Goal: Task Accomplishment & Management: Manage account settings

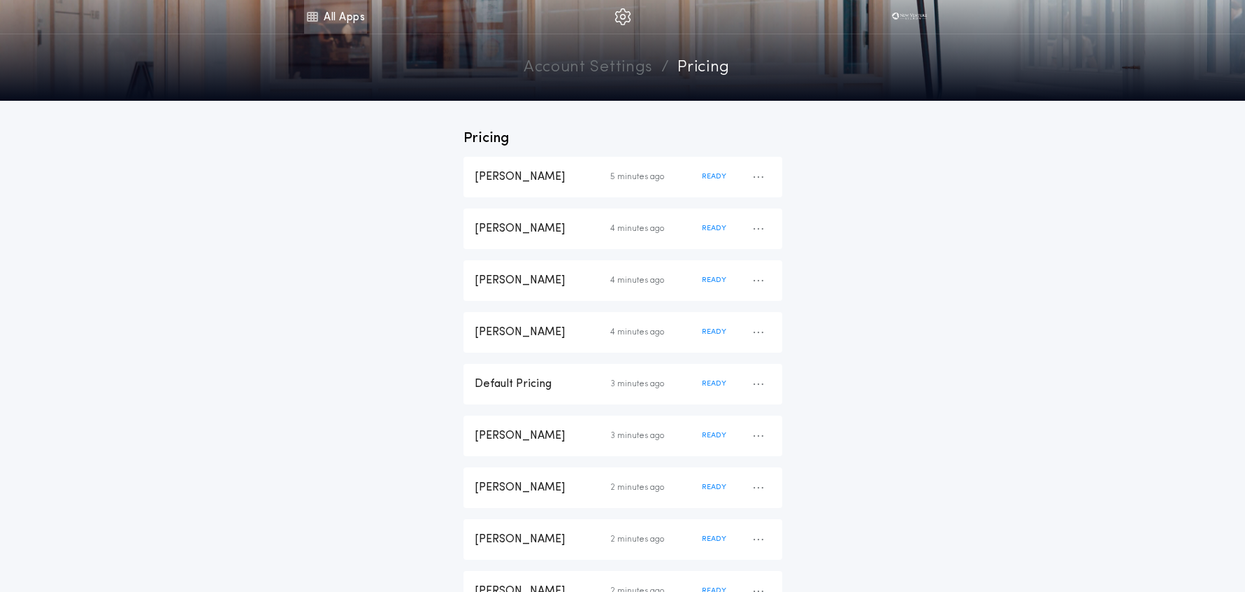
click at [356, 19] on link "All Apps" at bounding box center [335, 17] width 63 height 34
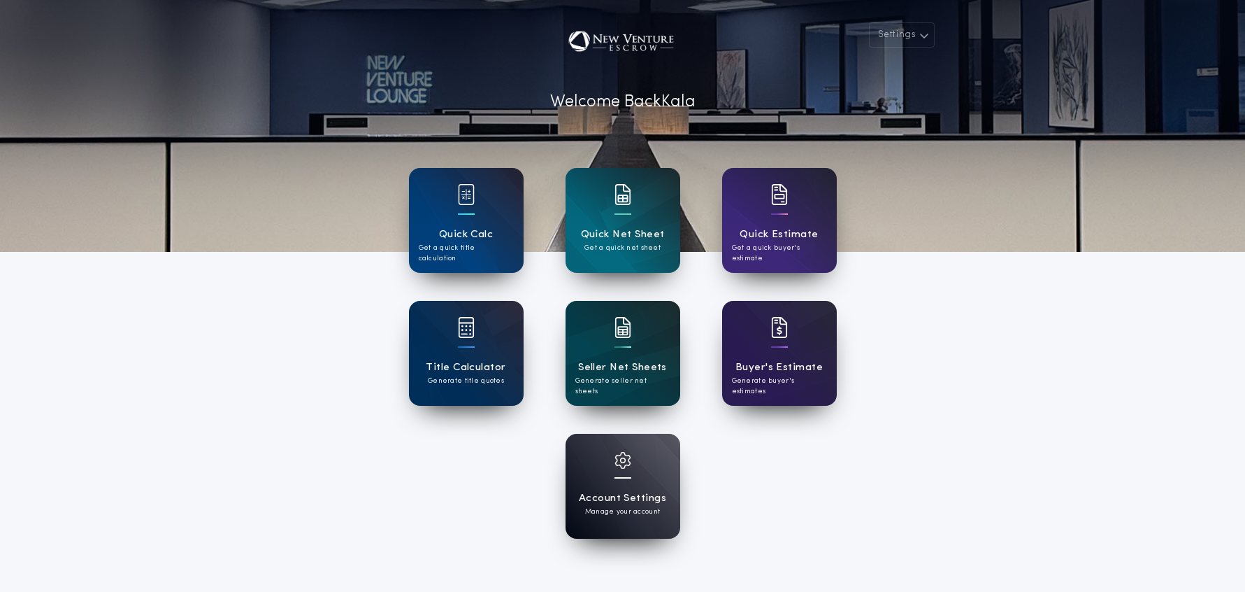
click at [631, 334] on div "Seller Net Sheets Generate seller net sheets" at bounding box center [623, 353] width 115 height 105
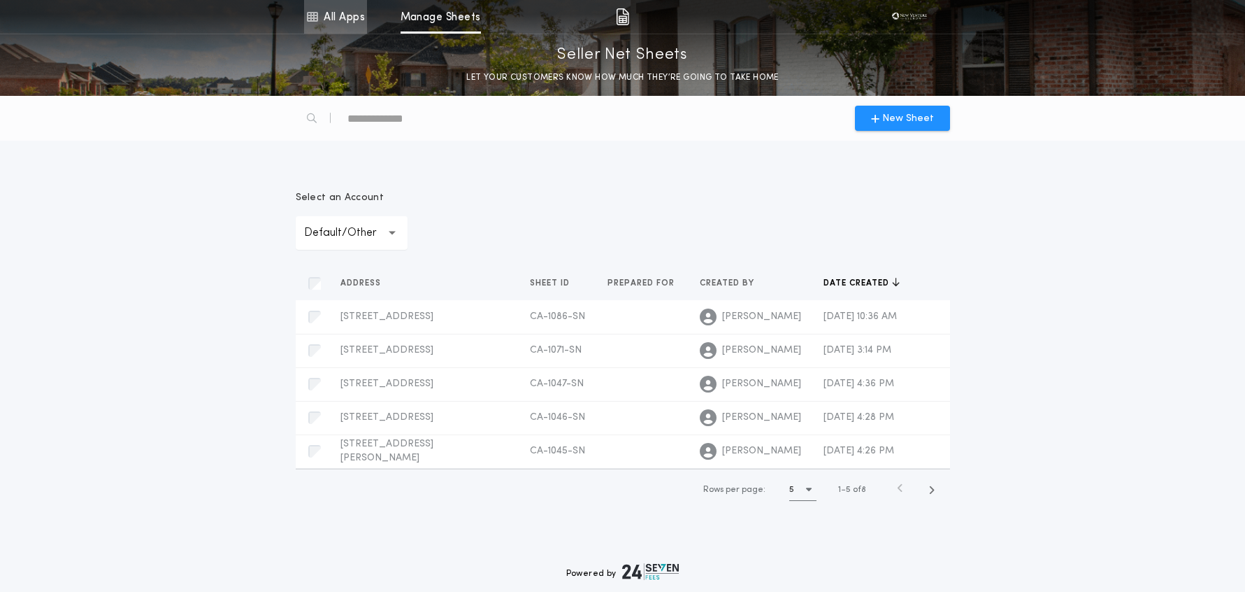
click at [344, 18] on link "All Apps" at bounding box center [335, 17] width 63 height 34
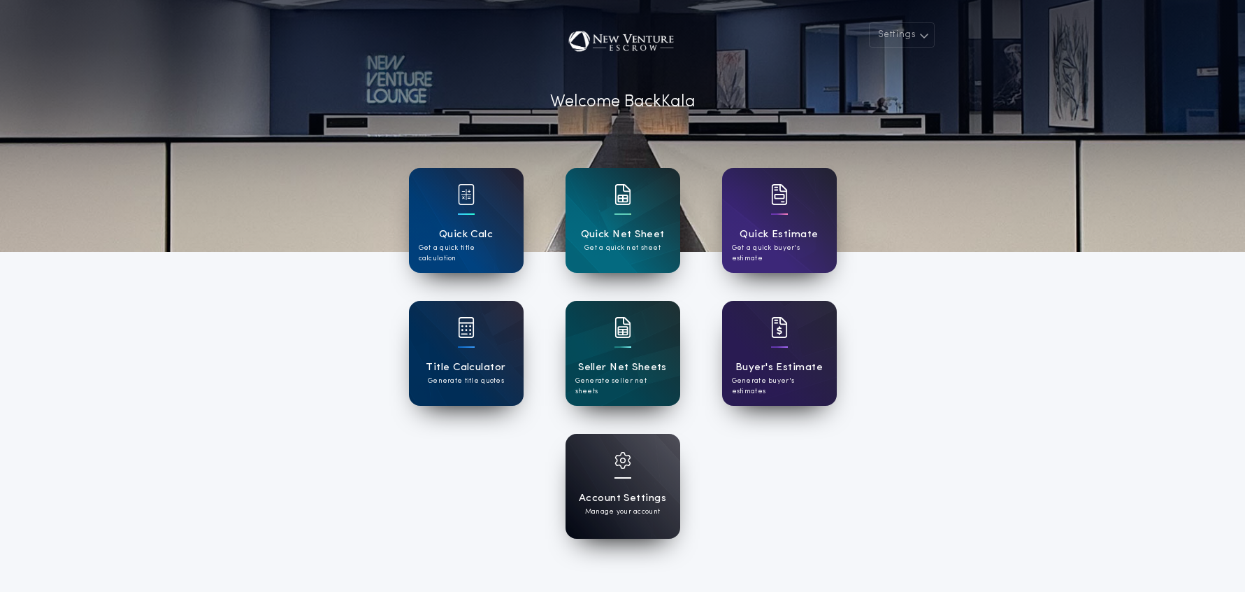
click at [624, 494] on h1 "Account Settings" at bounding box center [622, 498] width 87 height 16
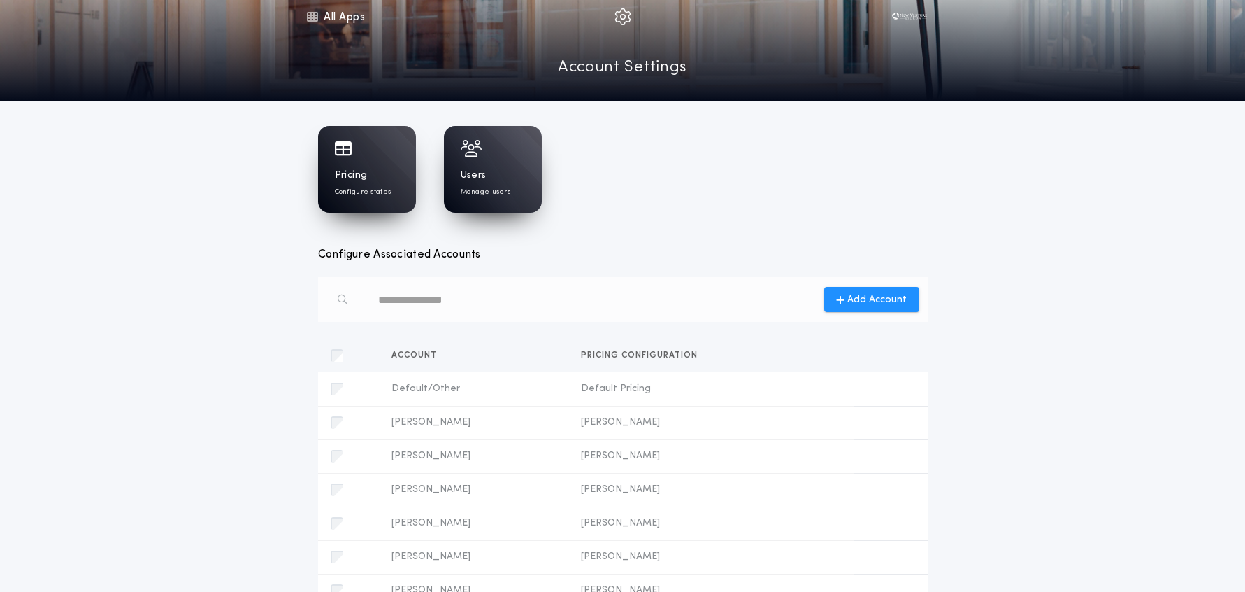
click at [373, 194] on p "Configure states" at bounding box center [363, 192] width 57 height 10
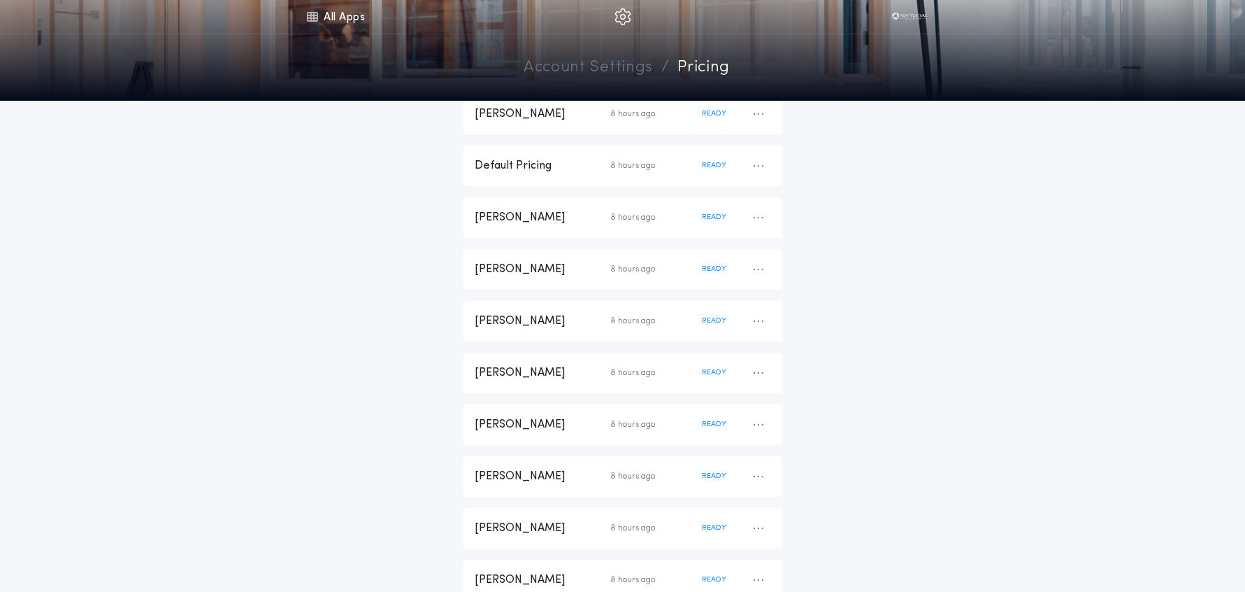
scroll to position [234, 0]
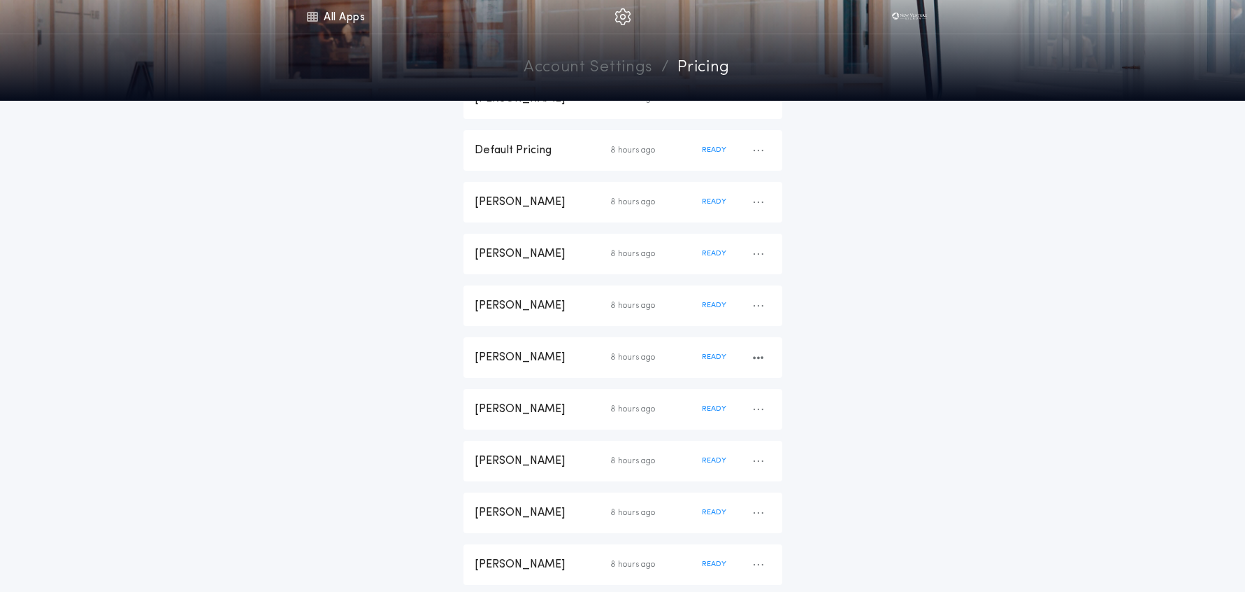
click at [536, 354] on div "[PERSON_NAME]" at bounding box center [543, 357] width 136 height 15
